Goal: Task Accomplishment & Management: Use online tool/utility

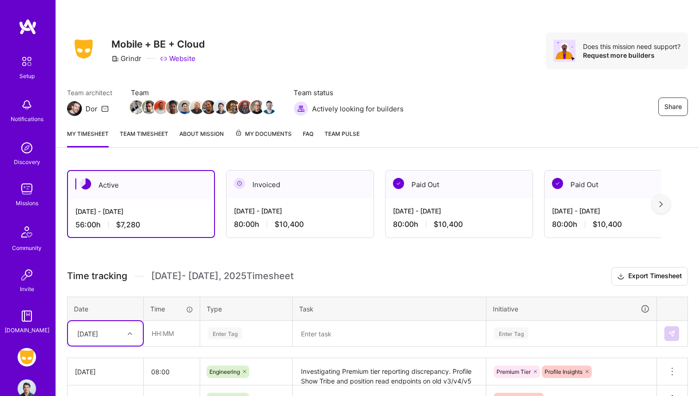
scroll to position [177, 0]
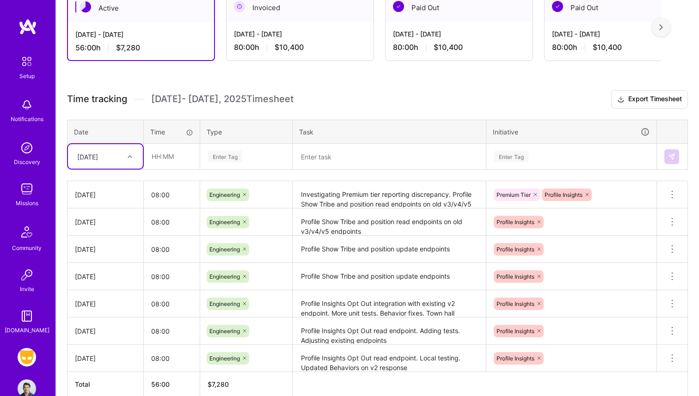
click at [98, 156] on div "[DATE]" at bounding box center [87, 157] width 21 height 10
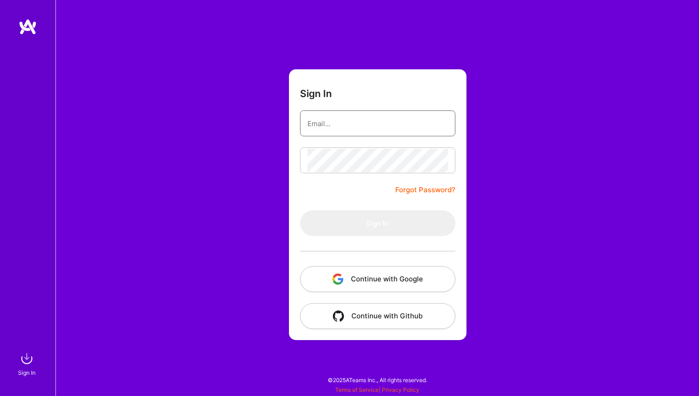
type input "[PERSON_NAME][EMAIL_ADDRESS][PERSON_NAME][DOMAIN_NAME]"
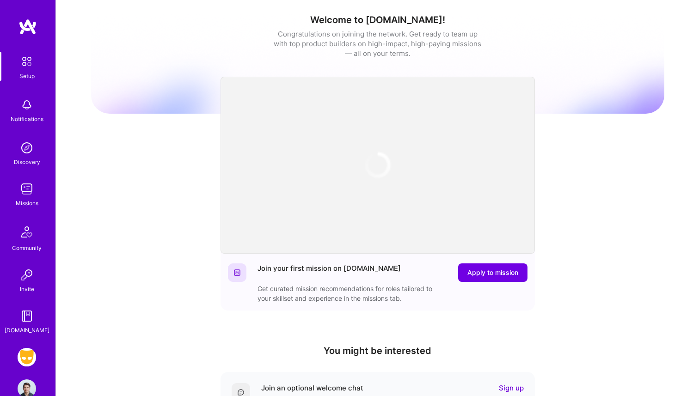
click at [27, 357] on img at bounding box center [27, 357] width 18 height 18
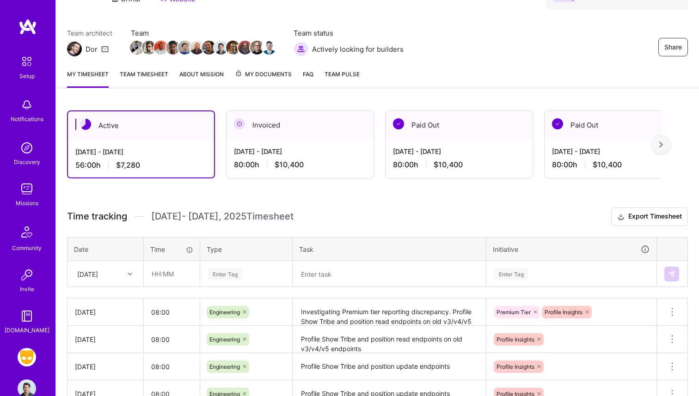
scroll to position [74, 0]
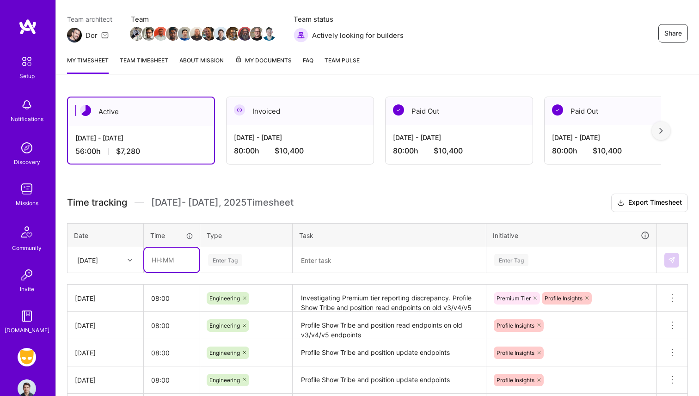
click at [174, 256] on input "text" at bounding box center [171, 260] width 55 height 25
type input "05:00"
click at [237, 265] on div "Enter Tag" at bounding box center [246, 260] width 91 height 24
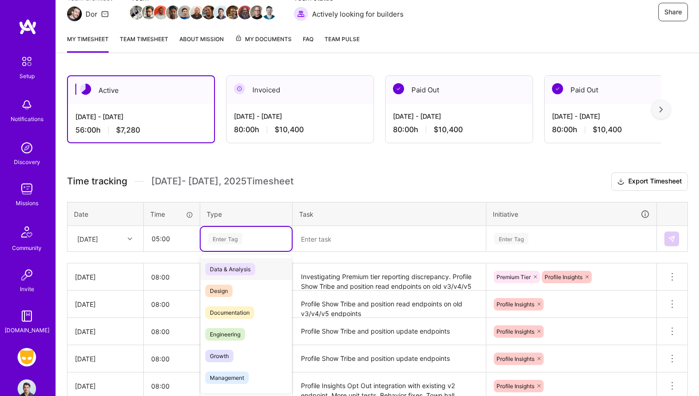
scroll to position [95, 0]
click at [235, 328] on span "Engineering" at bounding box center [225, 334] width 40 height 12
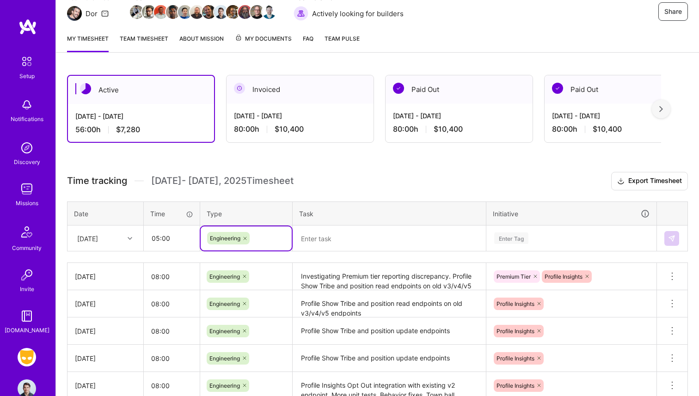
click at [327, 246] on textarea at bounding box center [389, 239] width 191 height 24
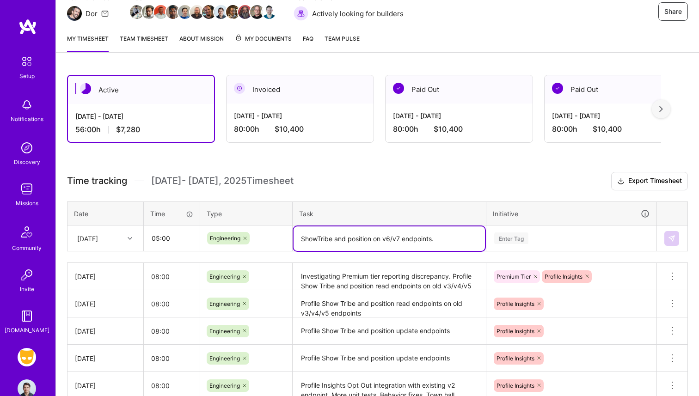
type textarea "ShowTribe and position on v6/v7 endpoints."
click at [530, 237] on div "Enter Tag" at bounding box center [571, 239] width 169 height 24
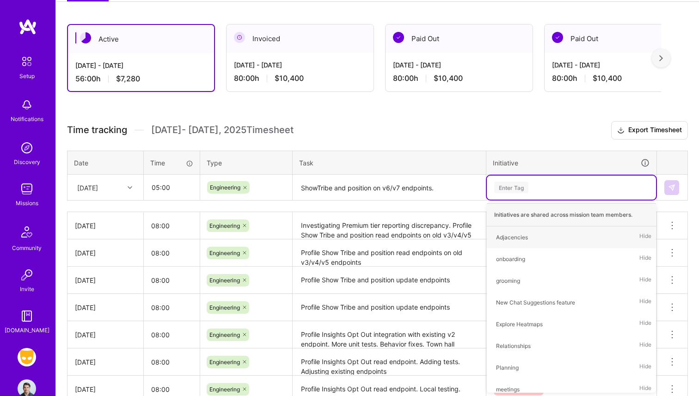
type input "p"
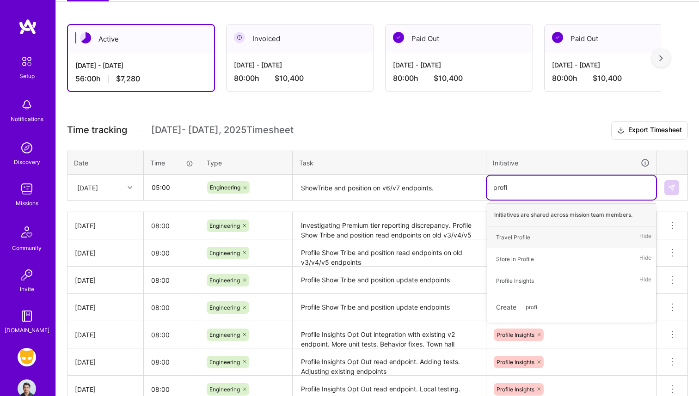
type input "profil"
click at [548, 280] on div "Profile Insights Hide" at bounding box center [571, 281] width 169 height 22
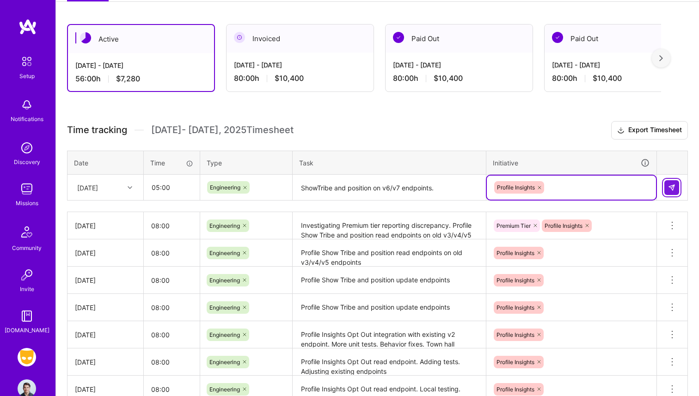
click at [672, 187] on img at bounding box center [671, 187] width 7 height 7
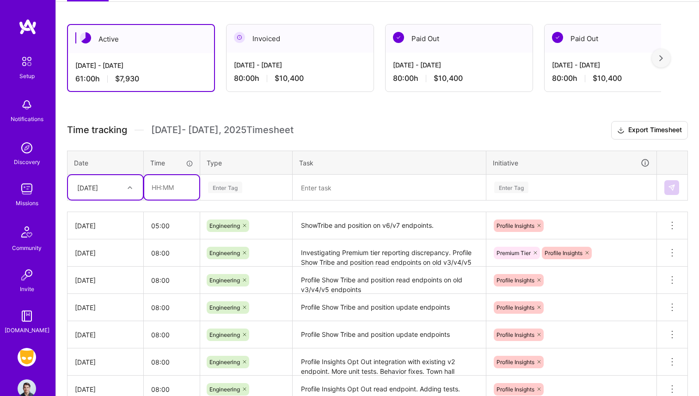
click at [158, 193] on input "text" at bounding box center [171, 187] width 55 height 25
type input "8"
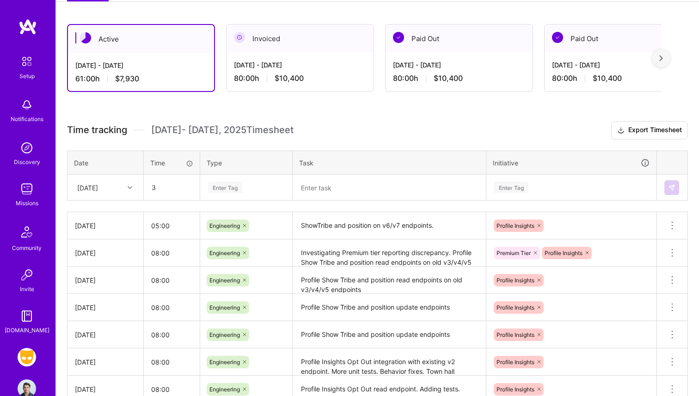
type input "03:00"
click at [227, 182] on div "Enter Tag" at bounding box center [225, 187] width 34 height 14
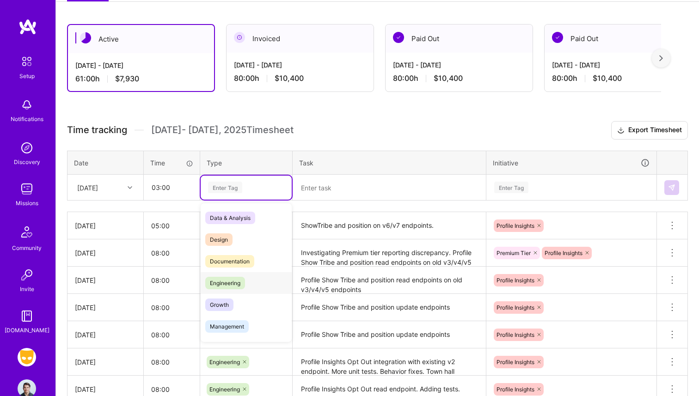
click at [232, 276] on div "Engineering" at bounding box center [246, 283] width 91 height 22
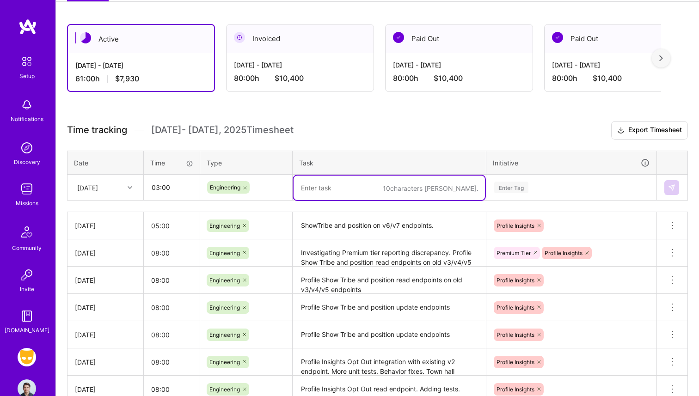
click at [345, 192] on textarea at bounding box center [389, 188] width 191 height 25
type textarea "Pice"
type textarea "Price Increase Feature Flag"
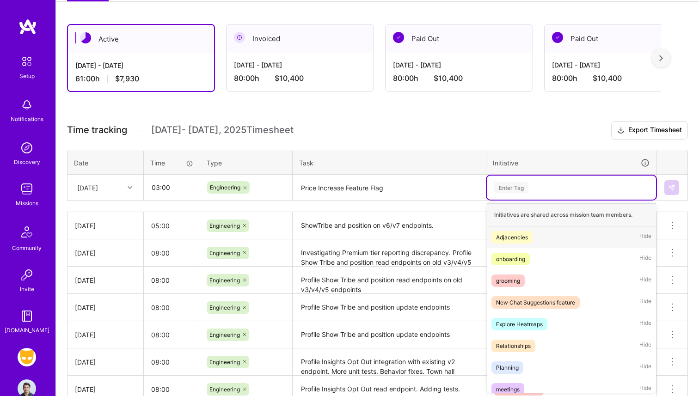
click at [532, 183] on div "Enter Tag" at bounding box center [571, 188] width 156 height 12
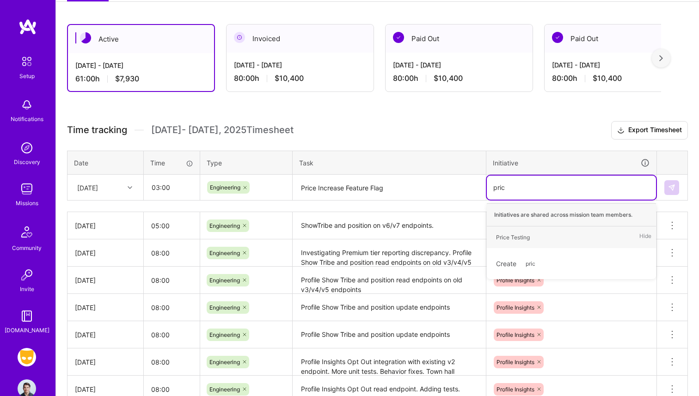
type input "price"
click at [524, 234] on div "Price Testing" at bounding box center [513, 238] width 34 height 10
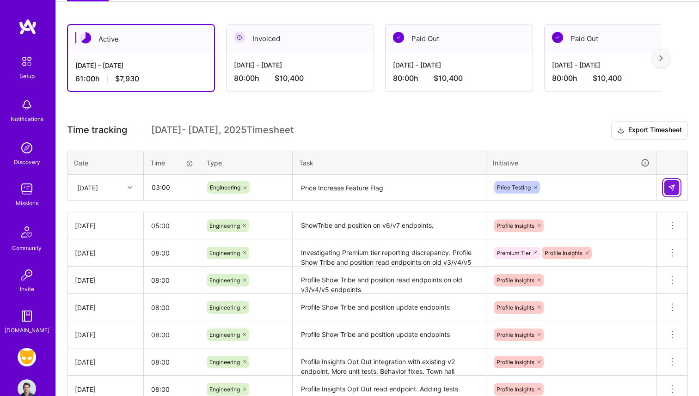
click at [671, 186] on img at bounding box center [671, 187] width 7 height 7
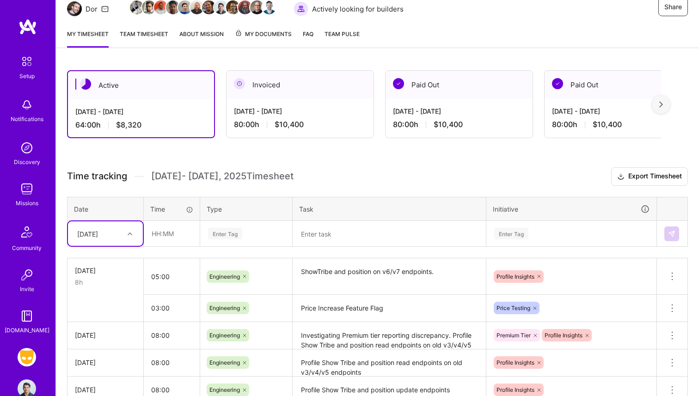
scroll to position [97, 0]
